Goal: Find specific page/section: Find specific page/section

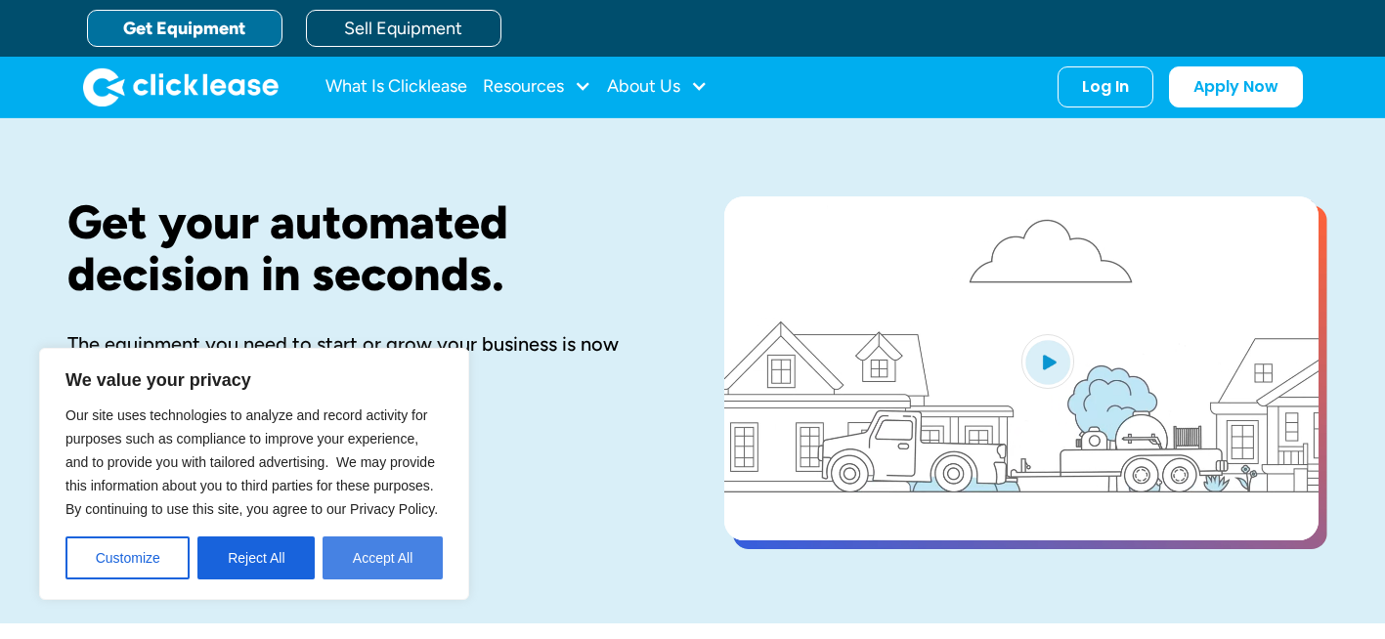
click at [351, 549] on button "Accept All" at bounding box center [382, 557] width 120 height 43
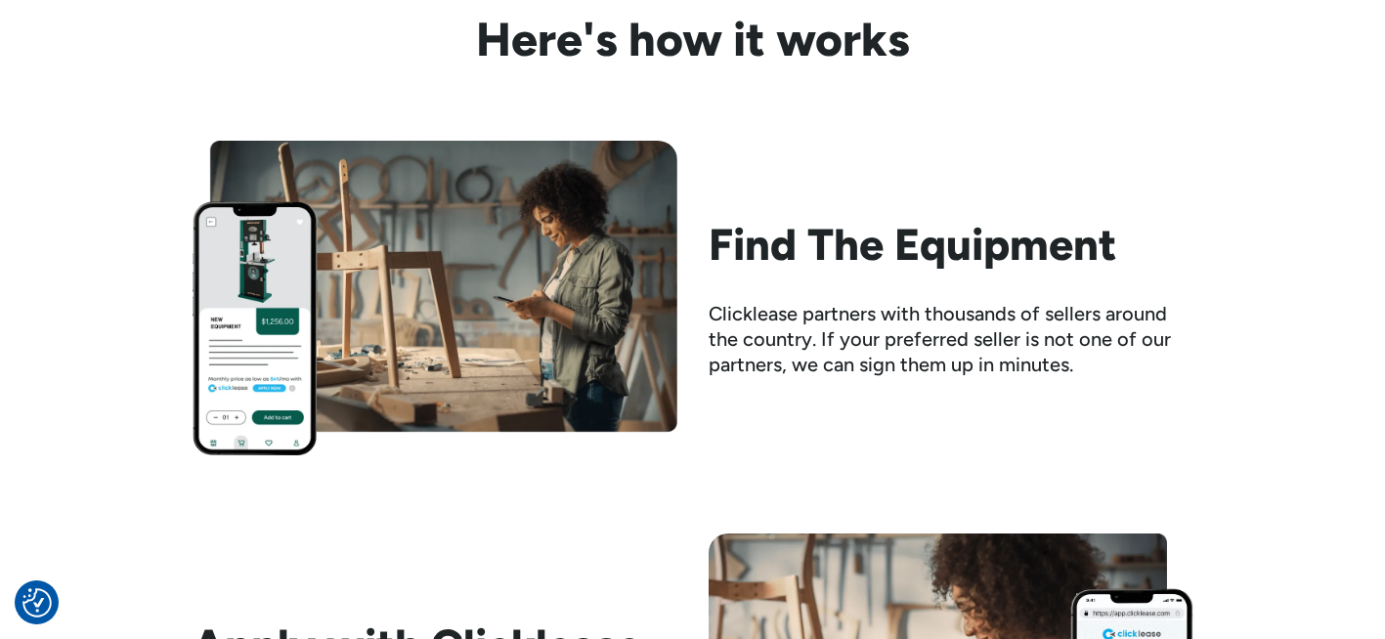
scroll to position [1854, 0]
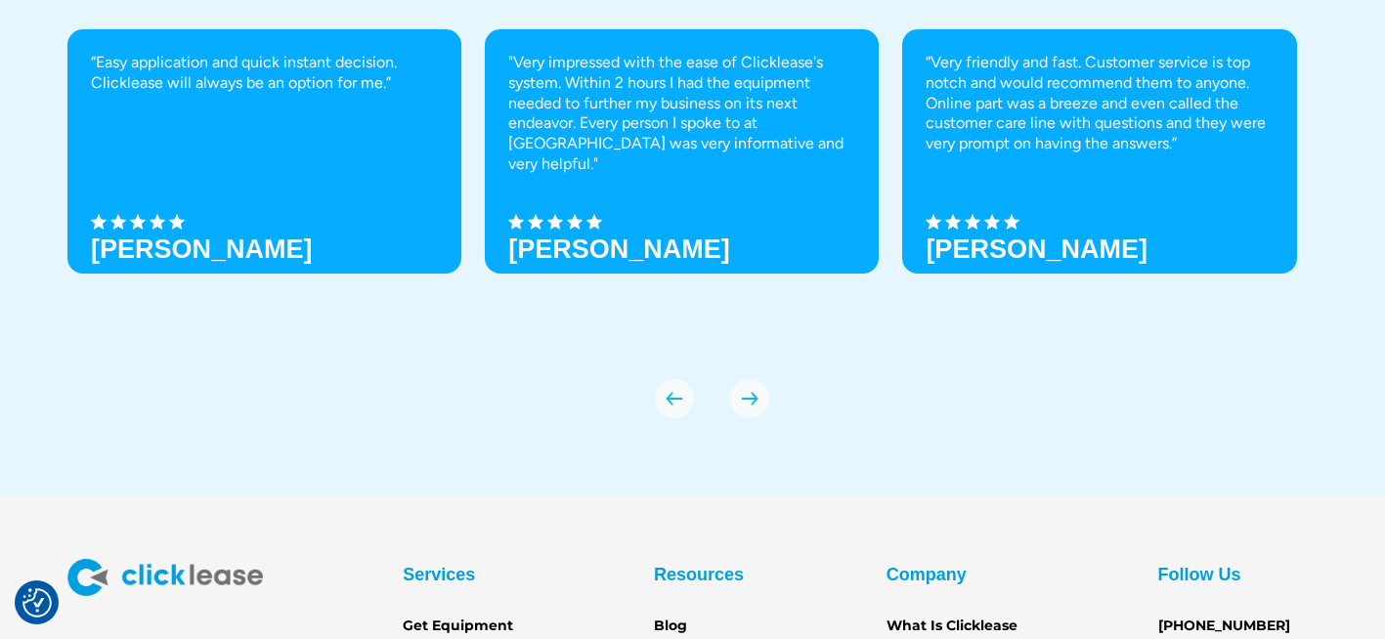
scroll to position [6951, 0]
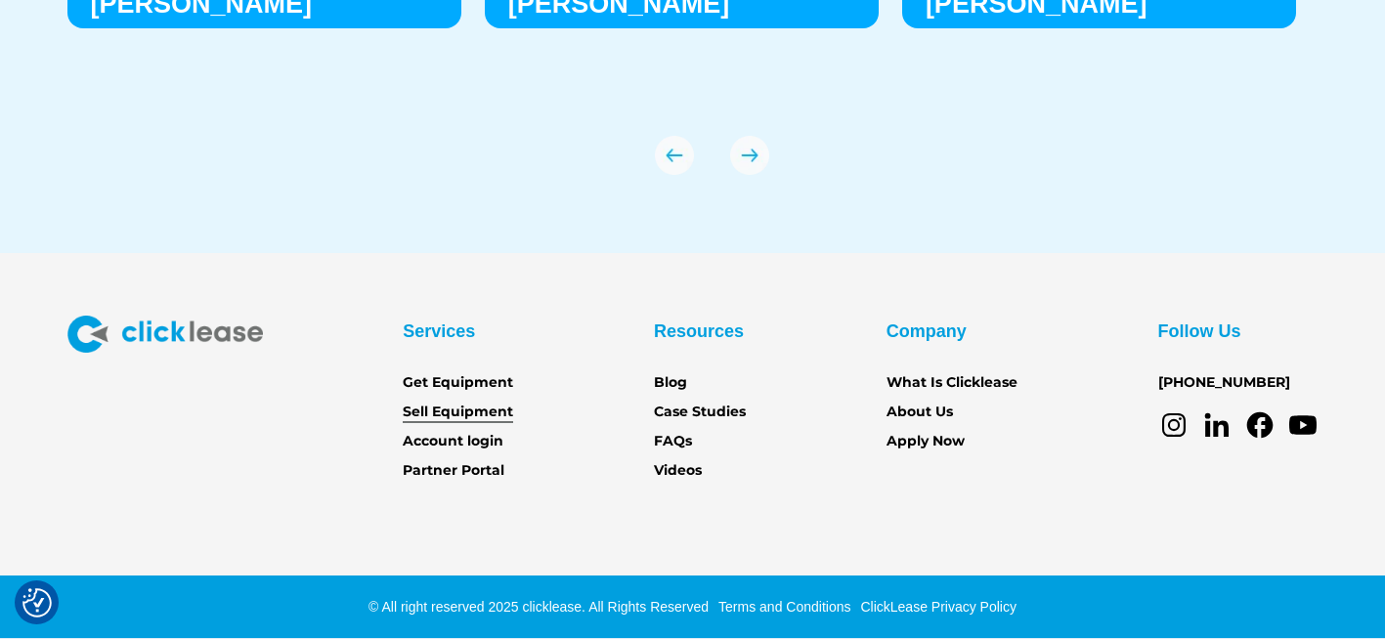
click at [497, 409] on link "Sell Equipment" at bounding box center [458, 412] width 110 height 21
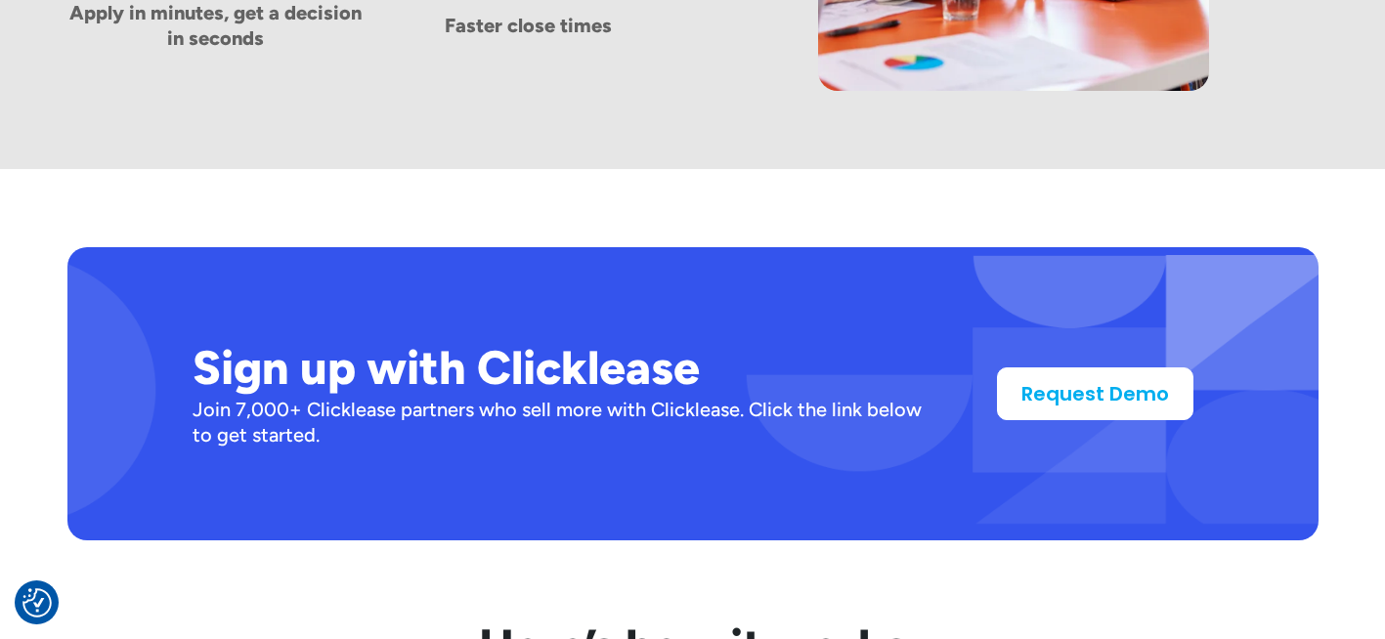
scroll to position [1496, 0]
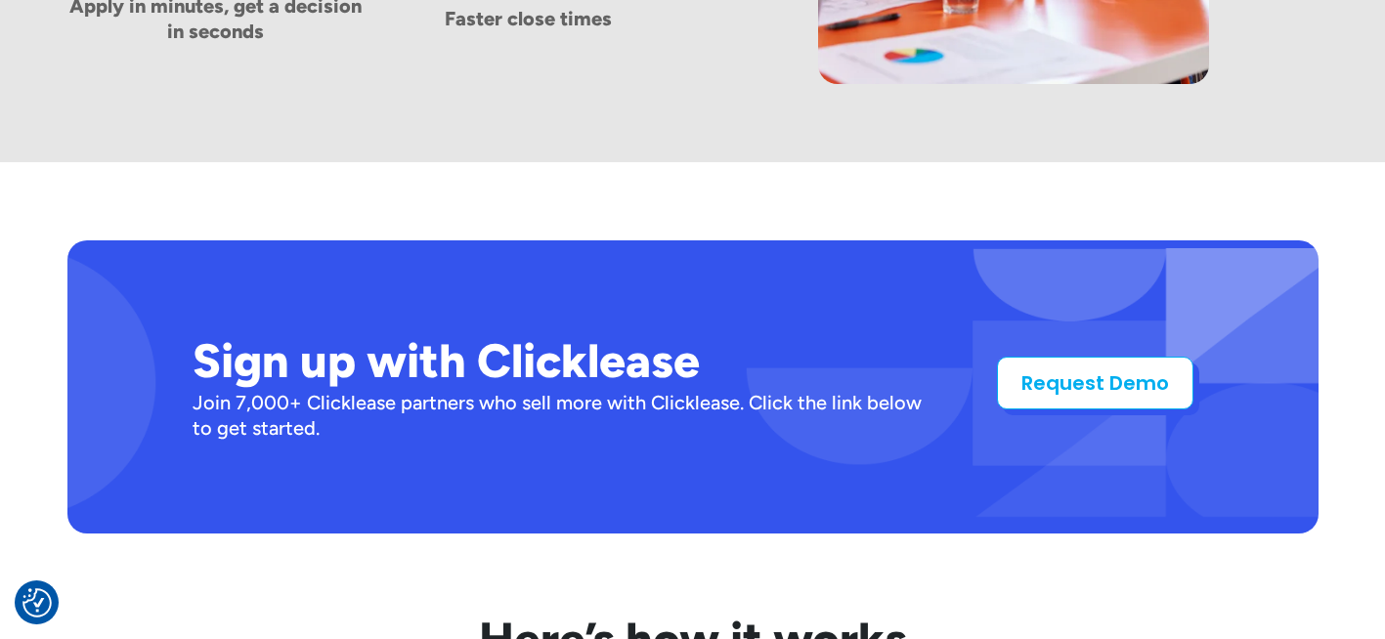
click at [1084, 378] on link "Request Demo" at bounding box center [1095, 383] width 196 height 53
